Goal: Find specific page/section: Find specific page/section

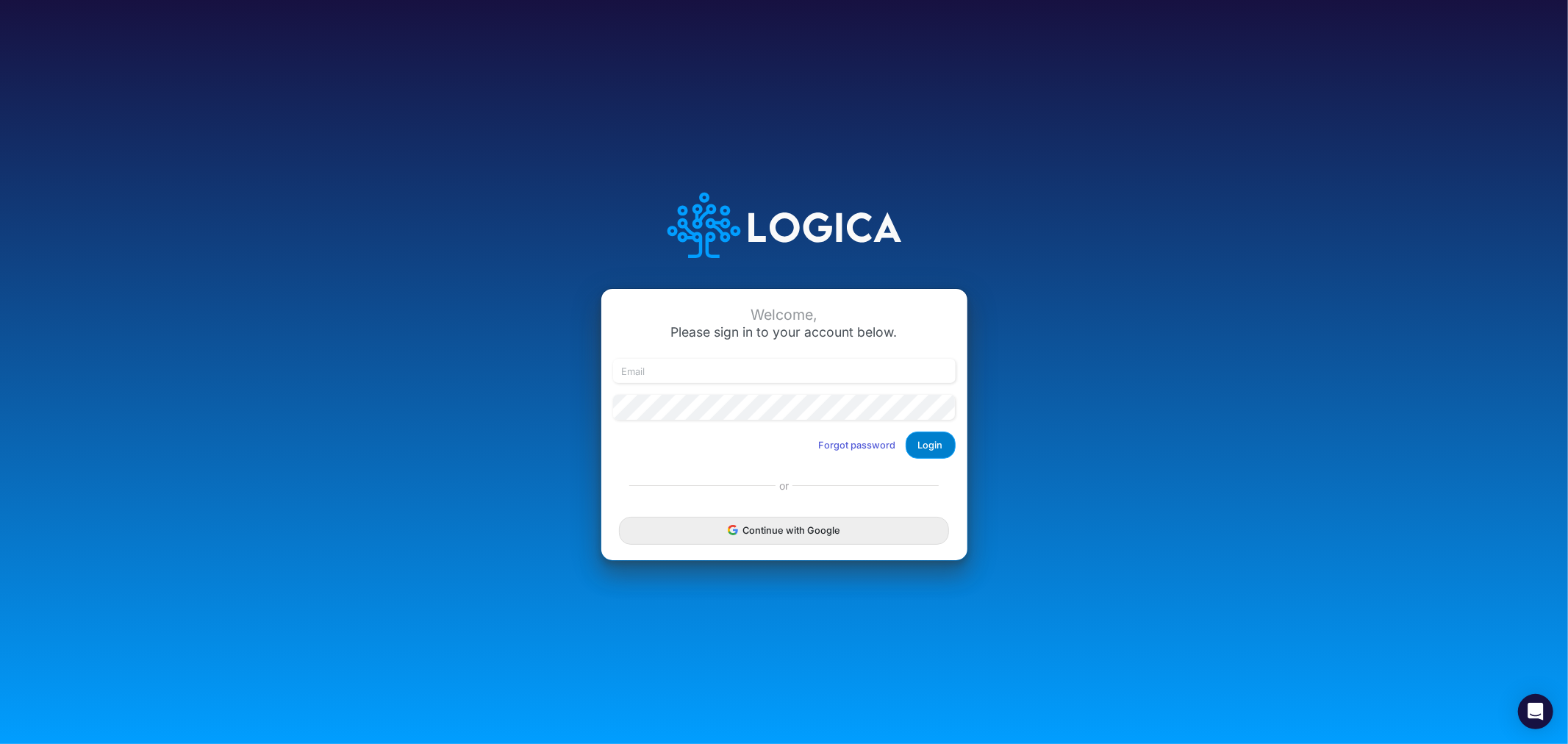
click at [926, 445] on button "Login" at bounding box center [930, 445] width 50 height 27
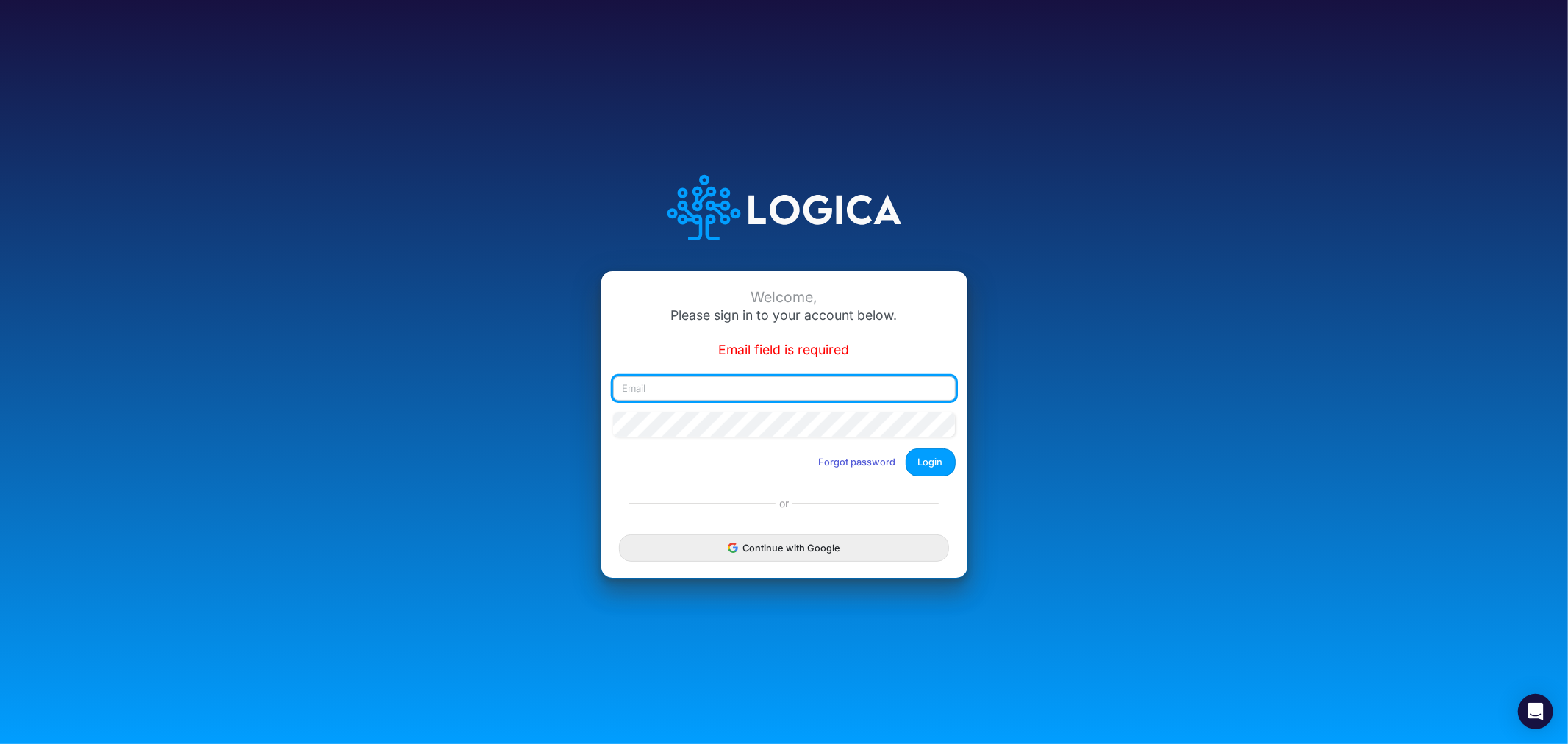
click at [724, 391] on input "email" at bounding box center [784, 389] width 343 height 25
type input "[PERSON_NAME][EMAIL_ADDRESS][PERSON_NAME][DOMAIN_NAME]"
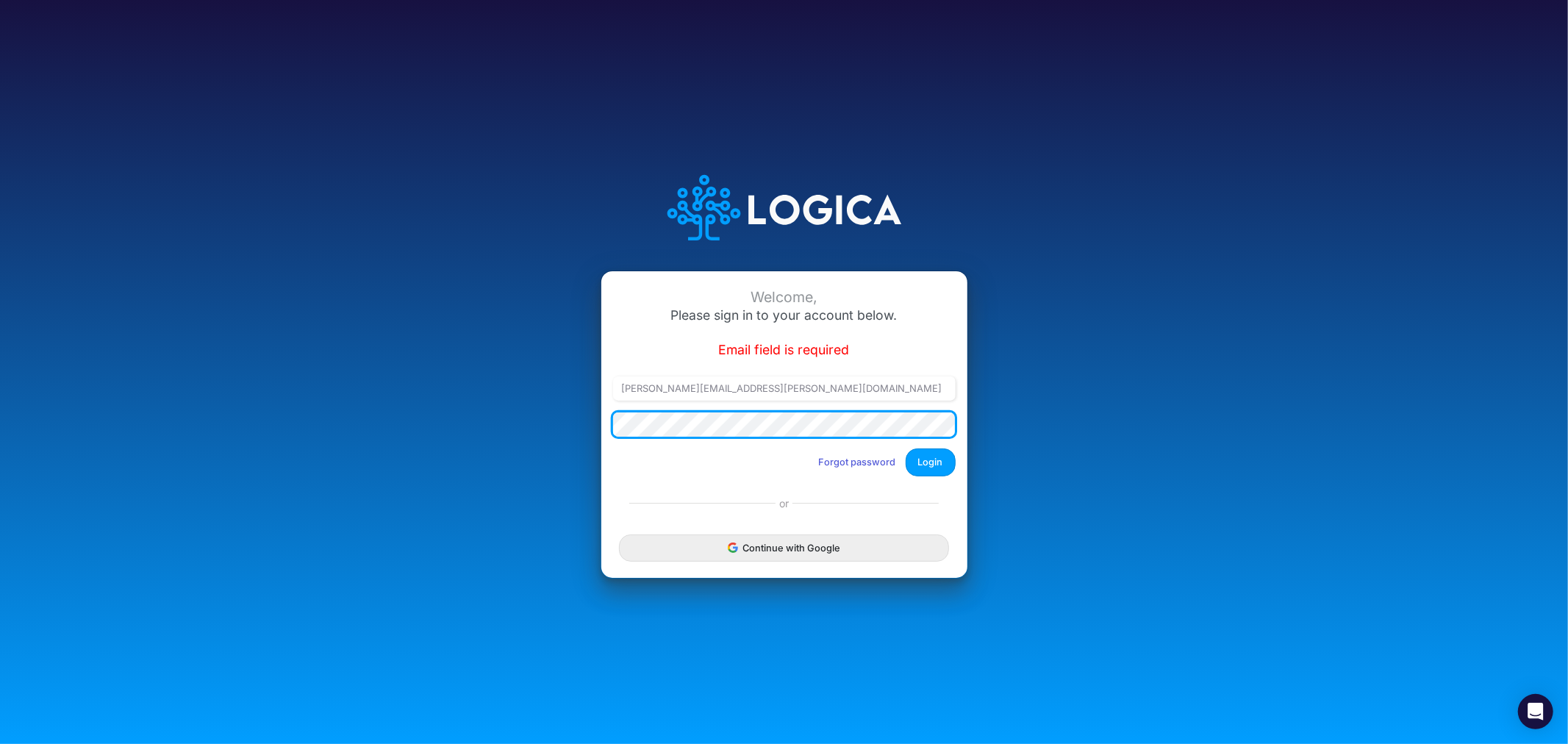
click at [539, 425] on div "Welcome, Please sign in to your account below. Email field is required [PERSON_…" at bounding box center [784, 372] width 1045 height 454
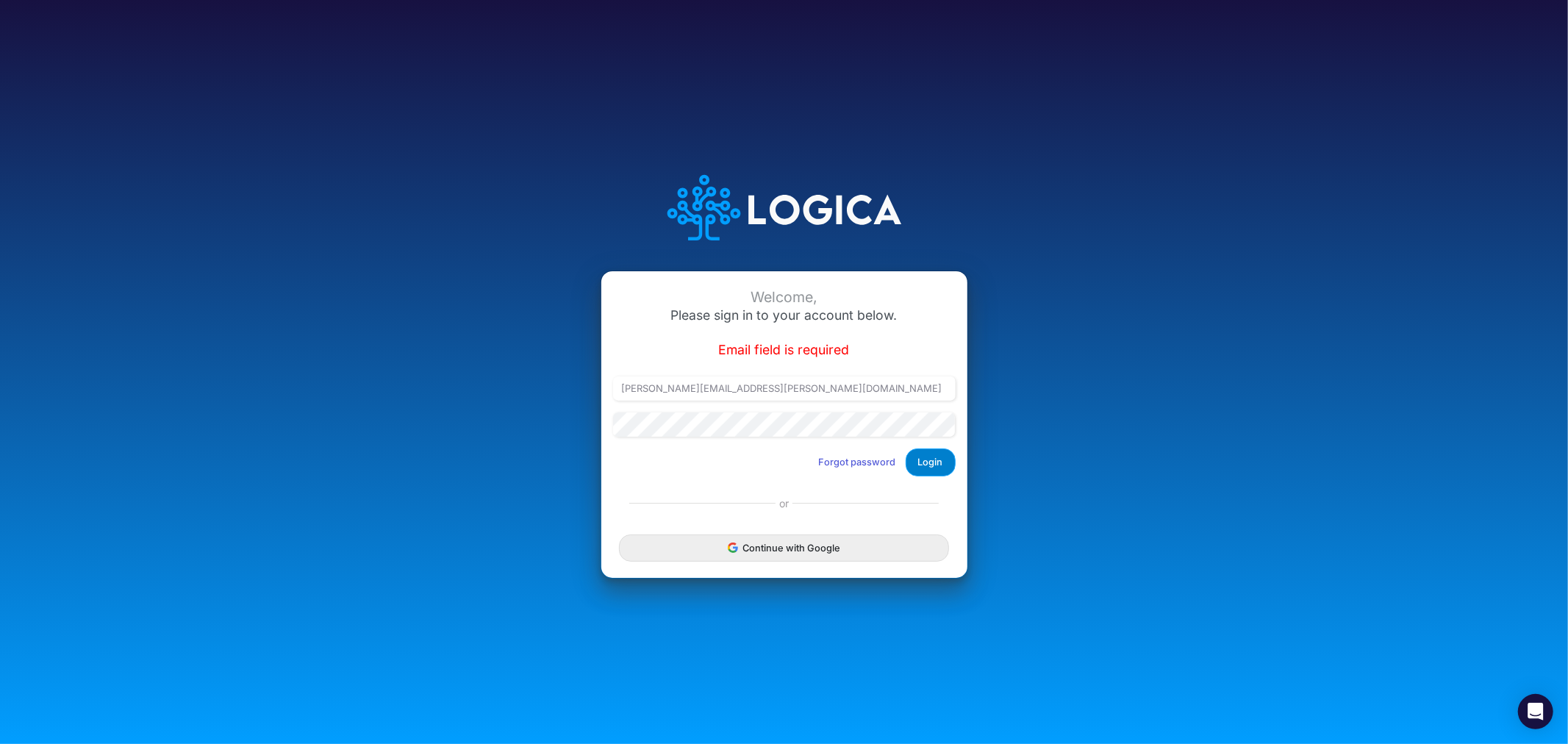
click at [945, 466] on button "Login" at bounding box center [930, 461] width 50 height 27
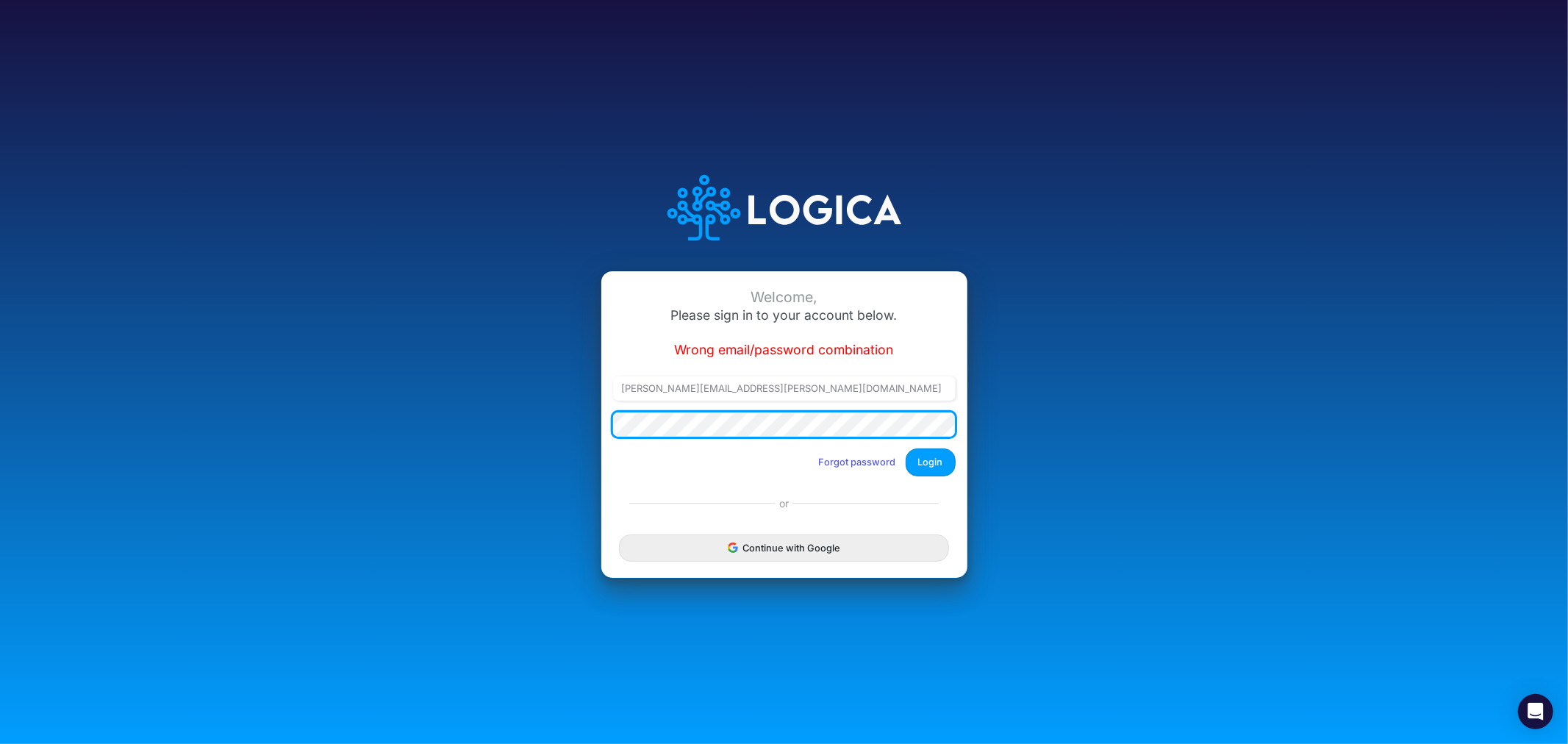
click at [540, 422] on div "Welcome, Please sign in to your account below. Wrong email/password combination…" at bounding box center [784, 372] width 1045 height 454
click at [906, 448] on button "Login" at bounding box center [930, 461] width 50 height 27
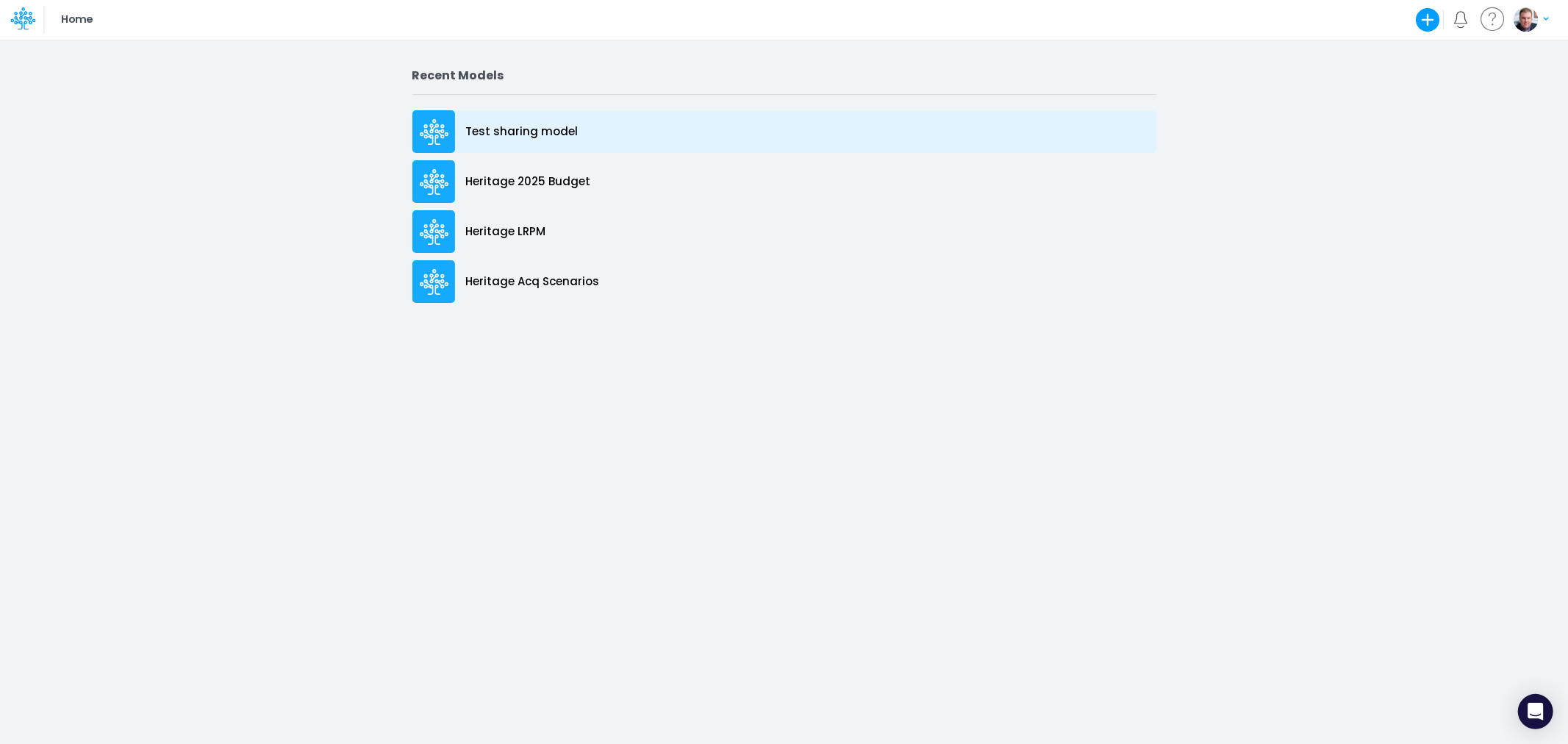
click at [517, 138] on p "Test sharing model" at bounding box center [522, 132] width 112 height 17
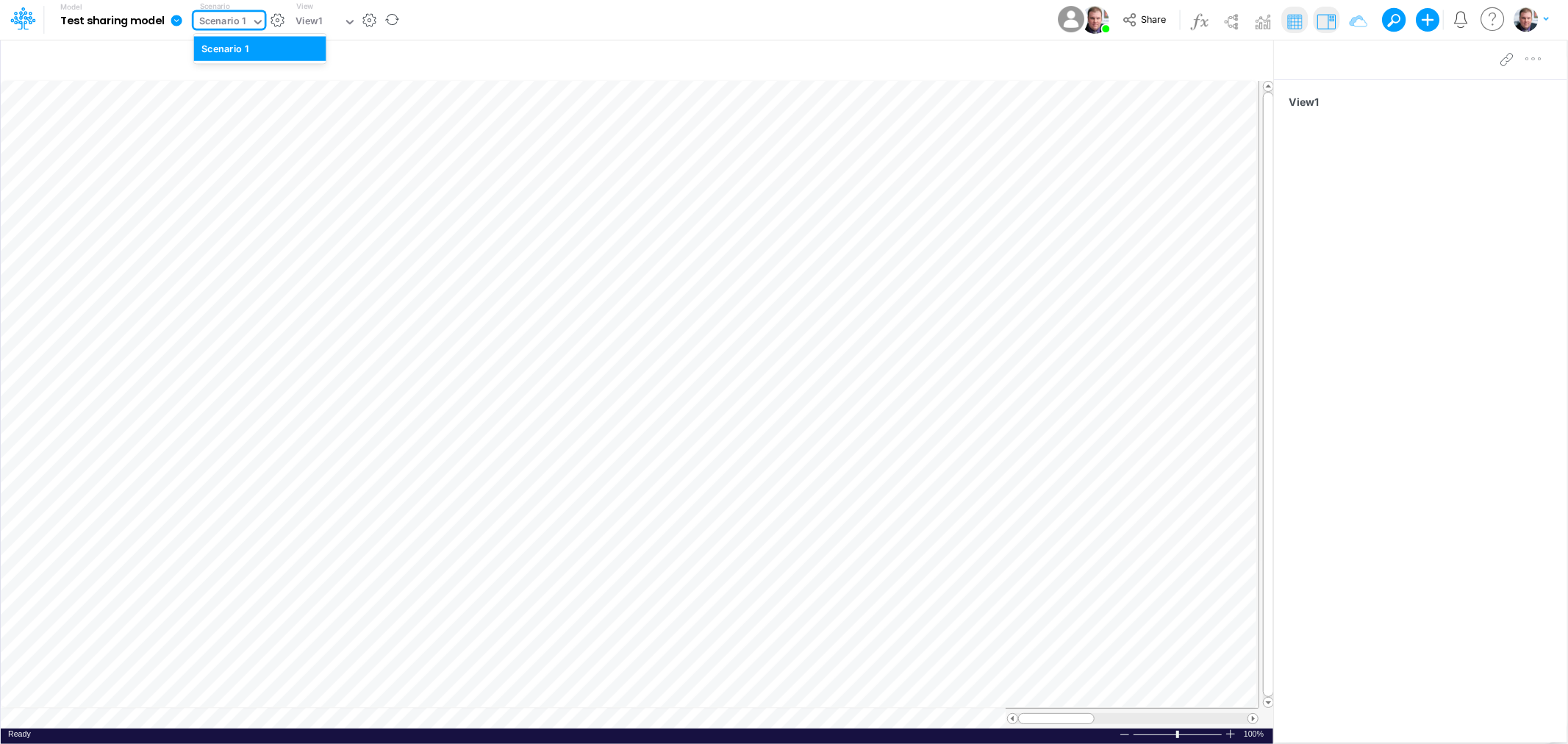
click at [240, 25] on div "Scenario 1" at bounding box center [223, 23] width 47 height 17
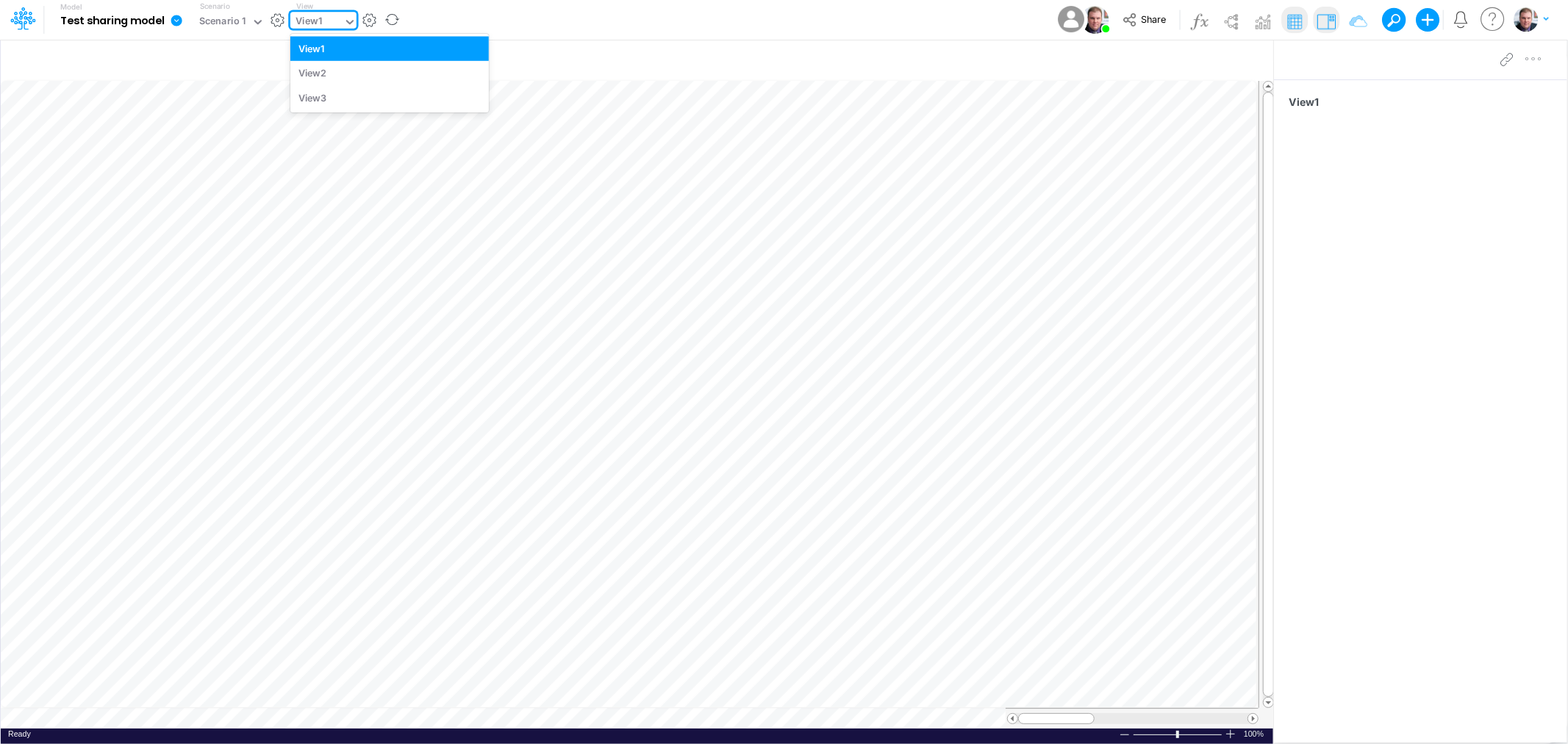
click at [292, 16] on div "View1" at bounding box center [316, 22] width 53 height 22
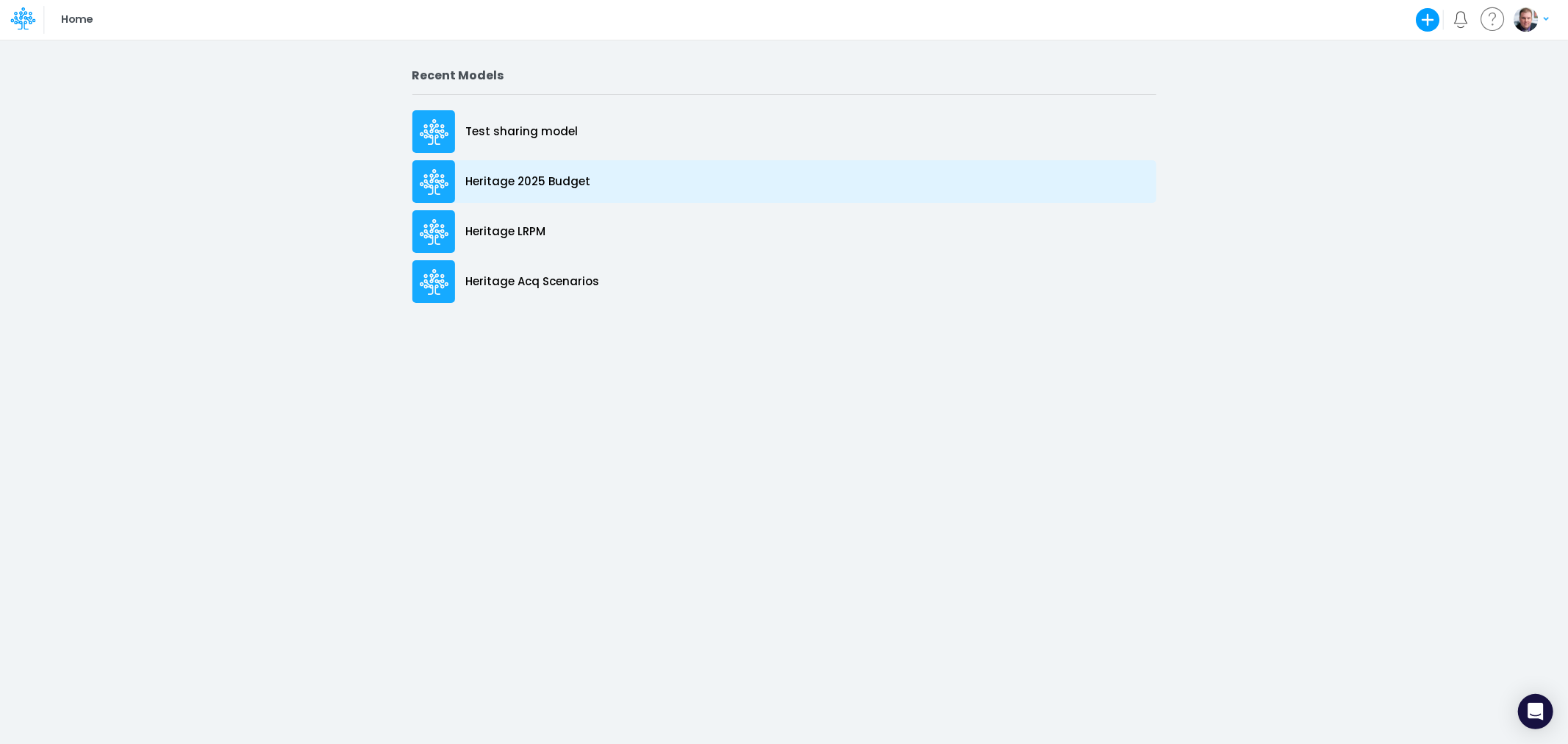
click at [523, 179] on p "Heritage 2025 Budget" at bounding box center [528, 182] width 125 height 17
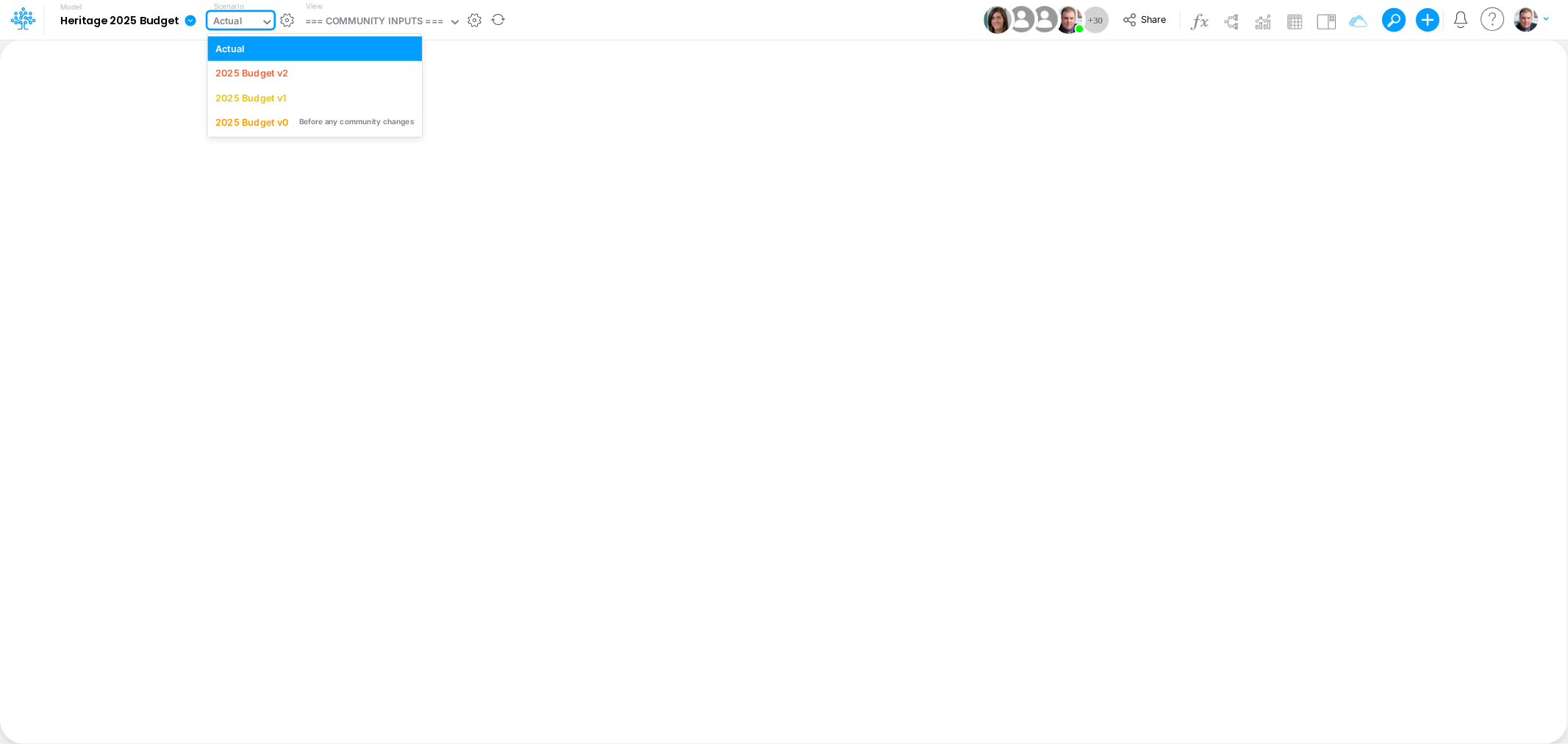
click at [246, 24] on div "Actual" at bounding box center [234, 22] width 53 height 22
click at [273, 71] on div "2025 Budget v2" at bounding box center [251, 73] width 73 height 14
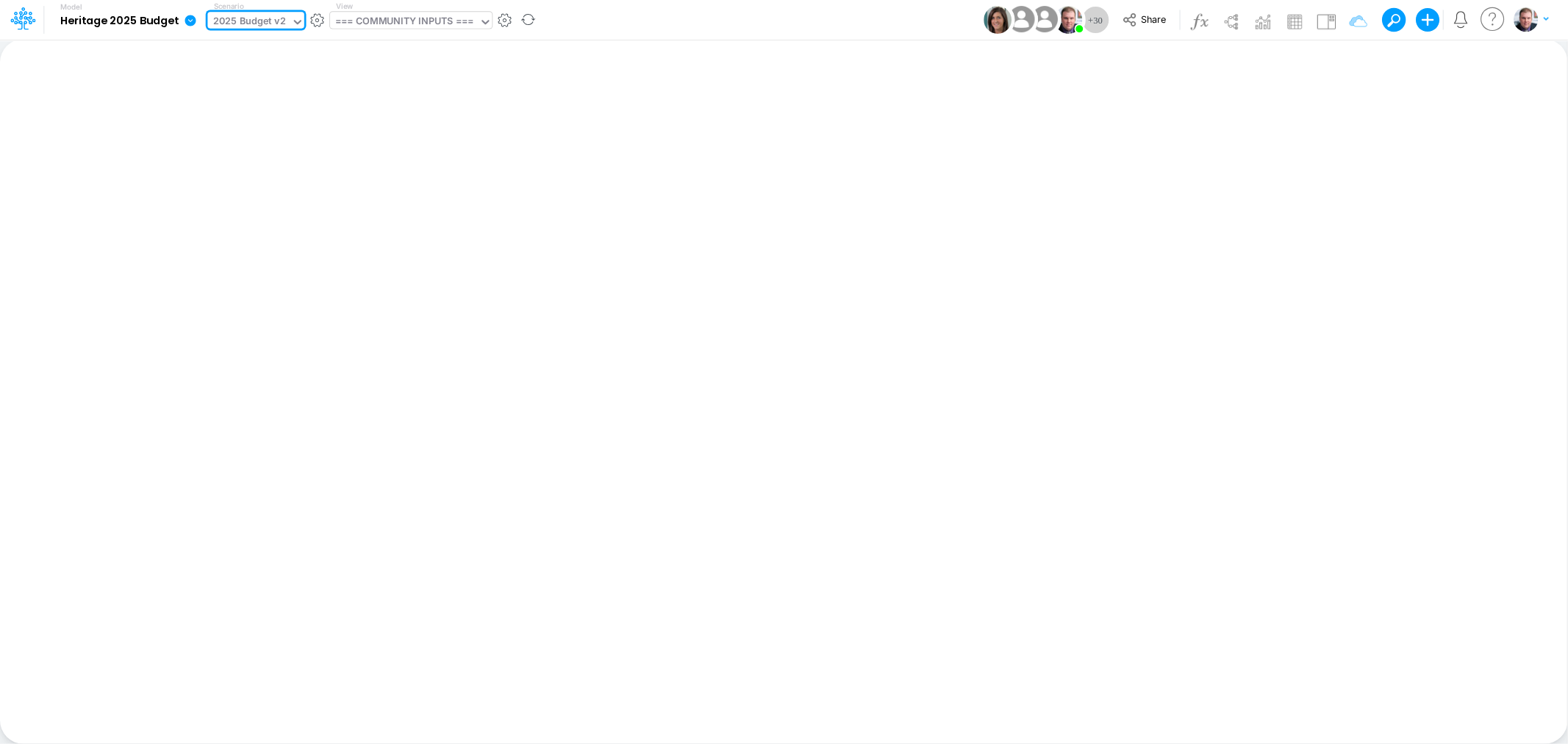
click at [384, 26] on div "=== COMMUNITY INPUTS ===" at bounding box center [404, 23] width 138 height 17
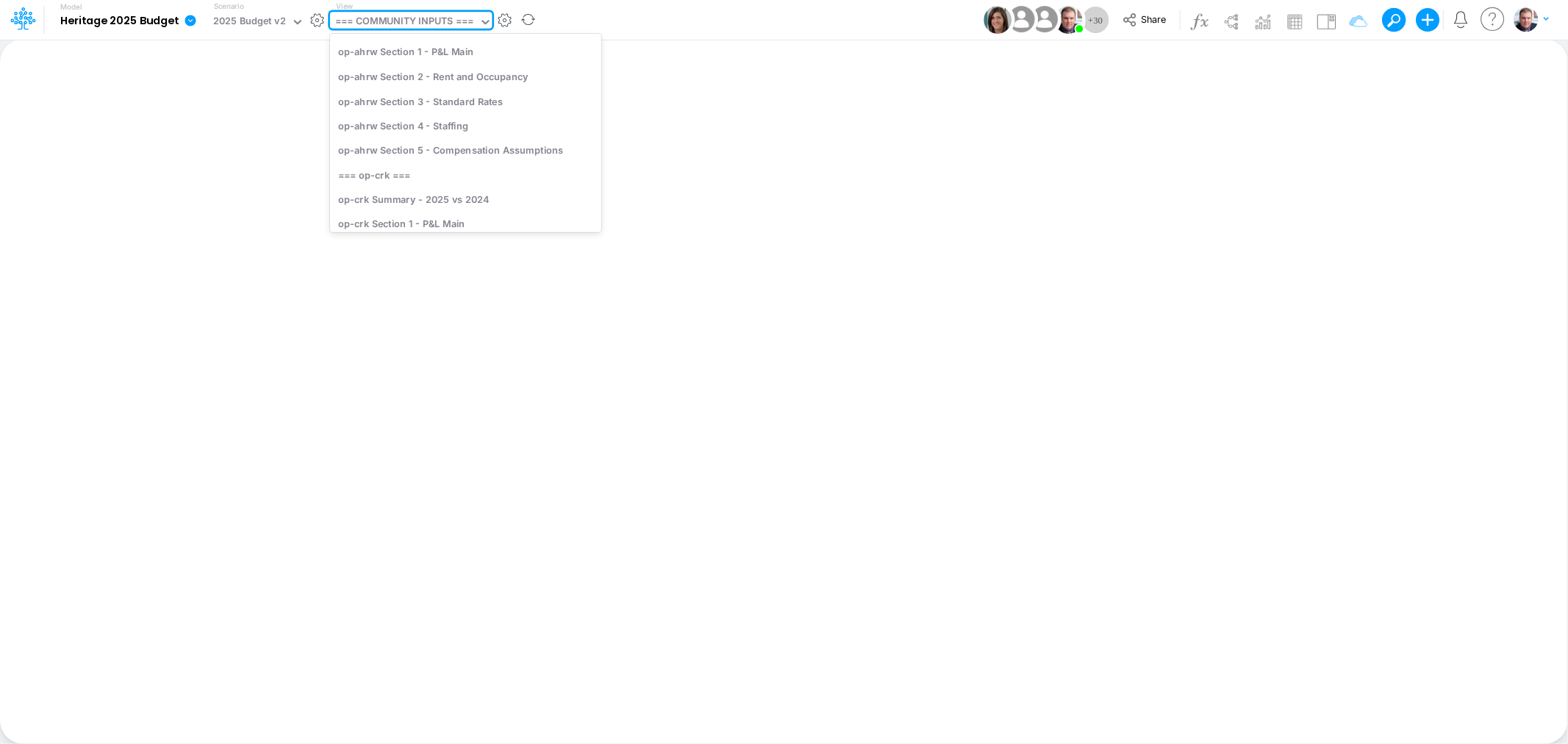
scroll to position [408, 0]
click at [427, 185] on div "op-crk Section 1 - P&L Main" at bounding box center [465, 197] width 271 height 24
